Goal: Information Seeking & Learning: Find specific fact

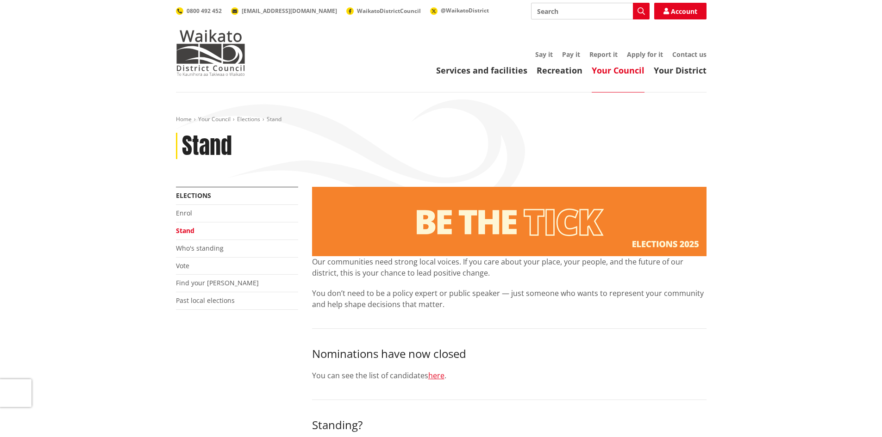
click at [553, 10] on input "Search" at bounding box center [590, 11] width 118 height 17
type input "remuneration"
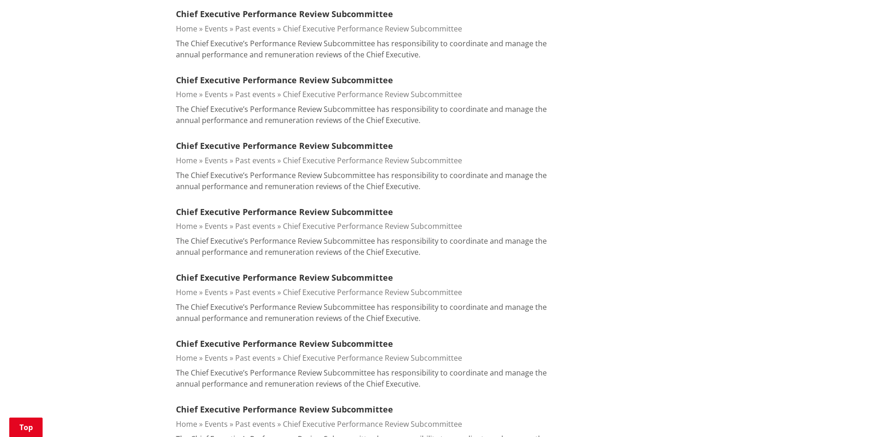
scroll to position [1203, 0]
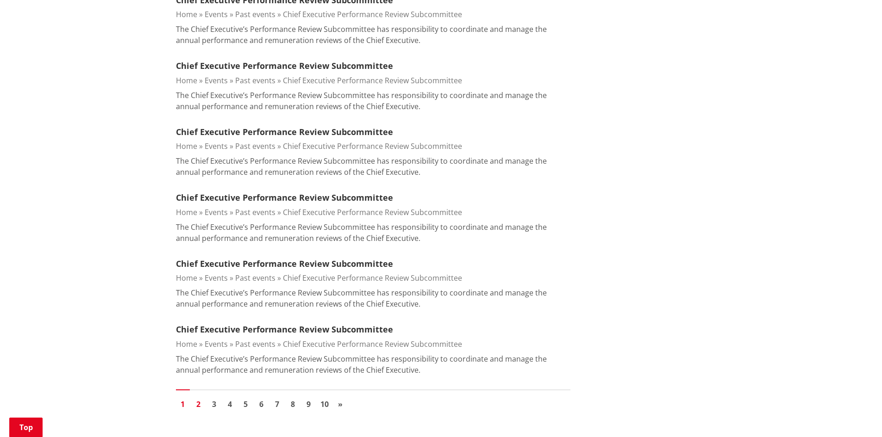
click at [199, 404] on link "2" at bounding box center [199, 405] width 14 height 14
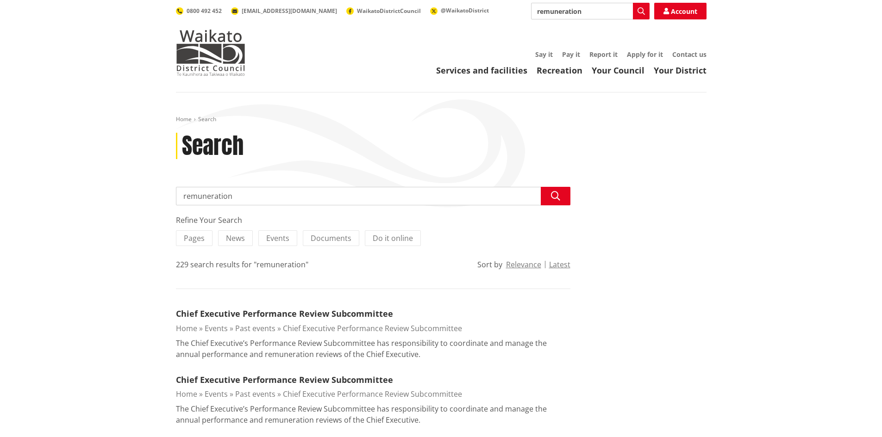
click at [182, 194] on input "remuneration" at bounding box center [373, 196] width 394 height 19
type input "staff remuneration"
click at [253, 196] on input "staff remuneration" at bounding box center [373, 196] width 394 height 19
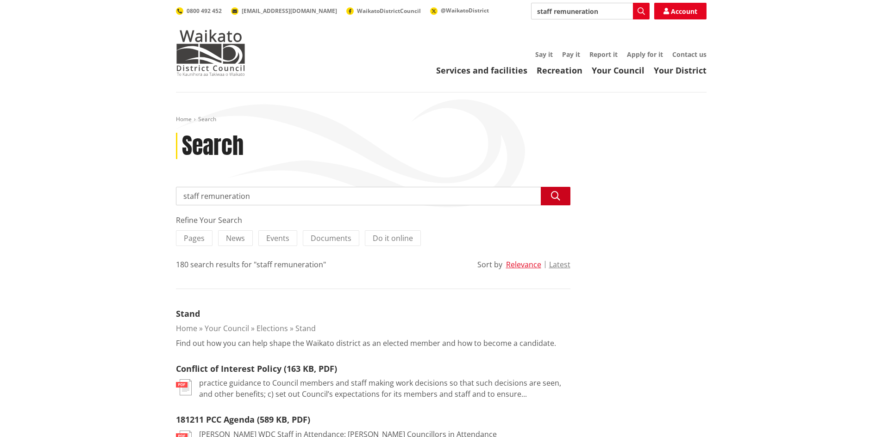
click at [557, 199] on icon "button" at bounding box center [555, 196] width 9 height 9
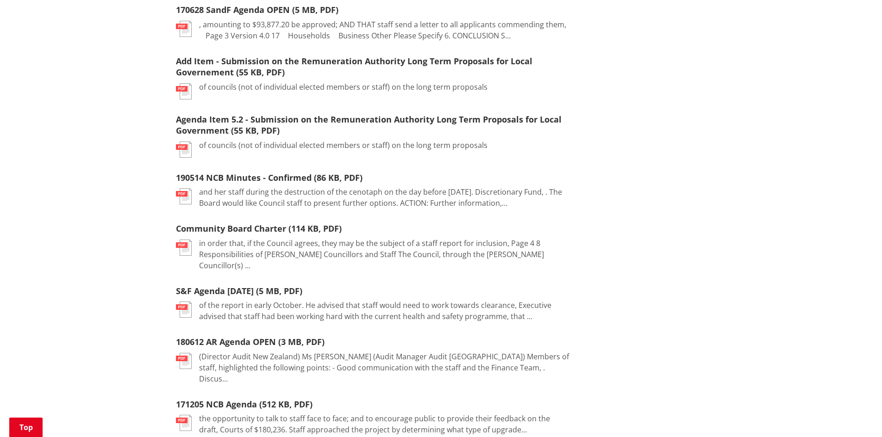
scroll to position [972, 0]
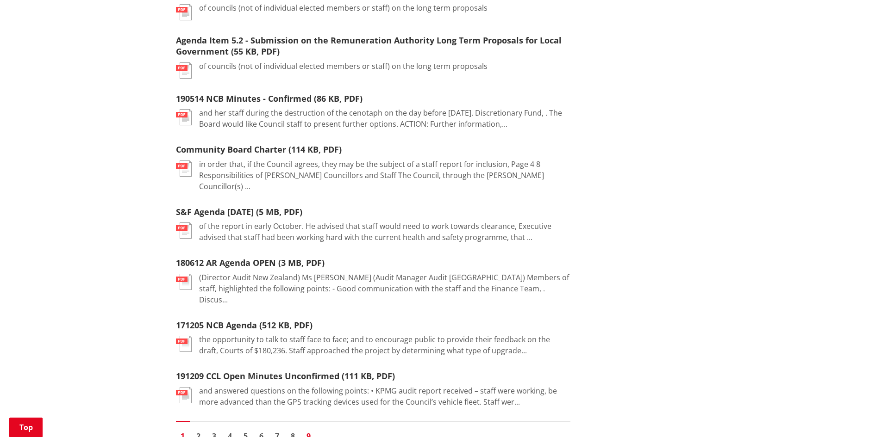
click at [308, 429] on link "9" at bounding box center [309, 436] width 14 height 14
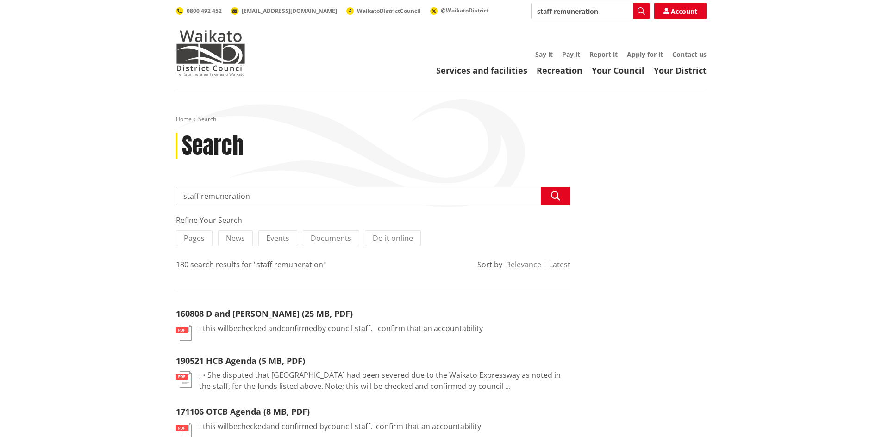
drag, startPoint x: 201, startPoint y: 197, endPoint x: 170, endPoint y: 199, distance: 31.1
type input "remuneration policy"
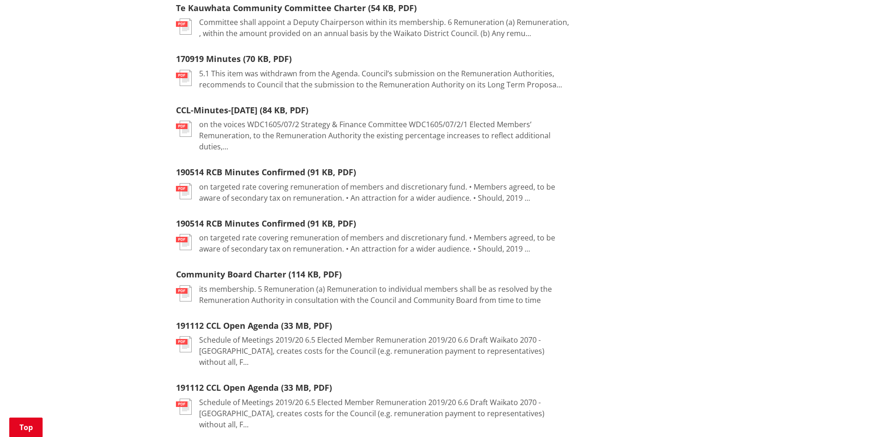
scroll to position [1018, 0]
